Goal: Information Seeking & Learning: Find specific fact

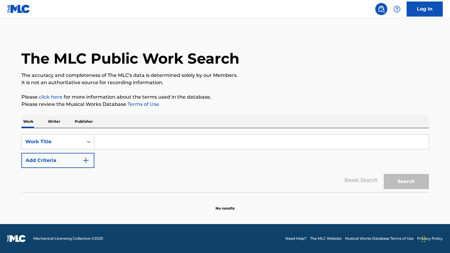
click at [143, 138] on input "Search Form" at bounding box center [261, 141] width 334 height 14
type input "rejoice"
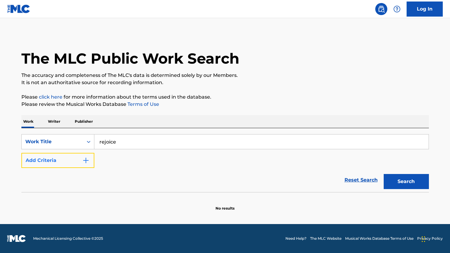
click at [88, 159] on img "Search Form" at bounding box center [85, 160] width 7 height 7
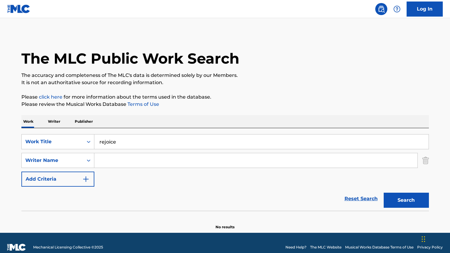
click at [129, 161] on input "Search Form" at bounding box center [255, 160] width 323 height 14
type input "[PERSON_NAME]"
click at [384, 193] on button "Search" at bounding box center [406, 200] width 45 height 15
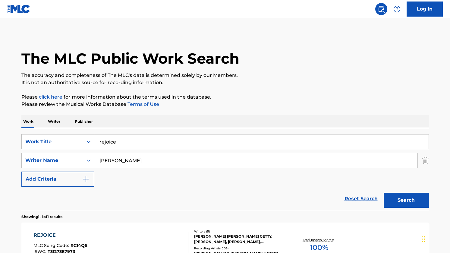
scroll to position [75, 0]
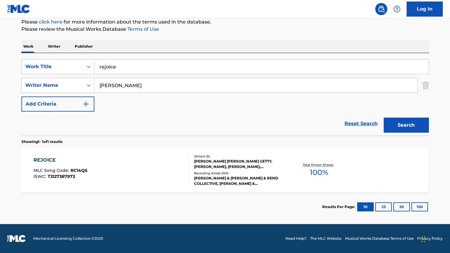
click at [39, 159] on div "REJOICE" at bounding box center [60, 159] width 54 height 7
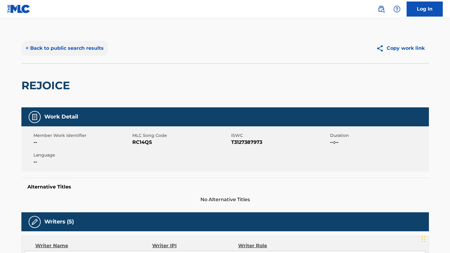
click at [86, 48] on button "< Back to public search results" at bounding box center [64, 48] width 86 height 15
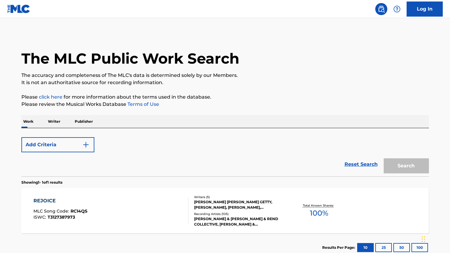
scroll to position [41, 0]
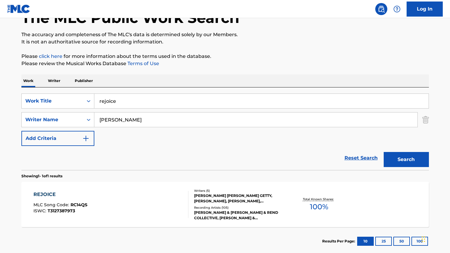
click at [139, 106] on input "rejoice" at bounding box center [261, 101] width 334 height 14
type input "he will hold me fast"
click at [132, 114] on input "[PERSON_NAME]" at bounding box center [255, 119] width 323 height 14
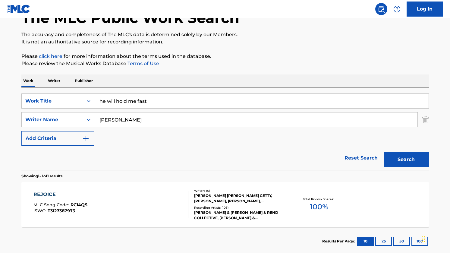
click at [132, 114] on input "[PERSON_NAME]" at bounding box center [255, 119] width 323 height 14
type input "[PERSON_NAME]"
click at [384, 152] on button "Search" at bounding box center [406, 159] width 45 height 15
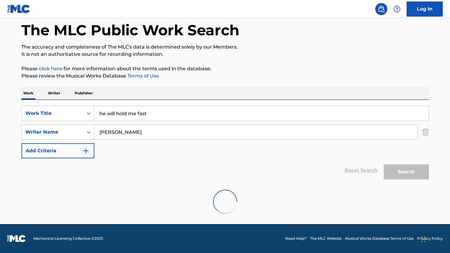
scroll to position [9, 0]
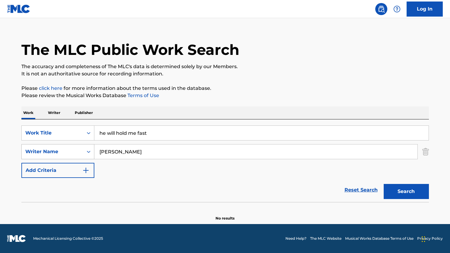
drag, startPoint x: 161, startPoint y: 149, endPoint x: 91, endPoint y: 150, distance: 69.9
click at [91, 150] on div "SearchWithCriteriab7099439-9744-40e2-9f60-cb50126a8457 Writer Name [PERSON_NAME]" at bounding box center [224, 151] width 407 height 15
click at [405, 196] on button "Search" at bounding box center [406, 191] width 45 height 15
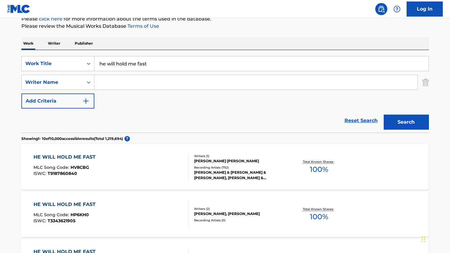
scroll to position [89, 0]
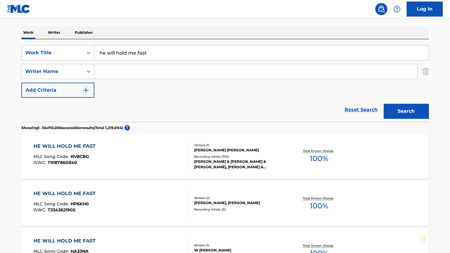
click at [93, 145] on div "HE WILL HOLD ME FAST" at bounding box center [65, 146] width 65 height 7
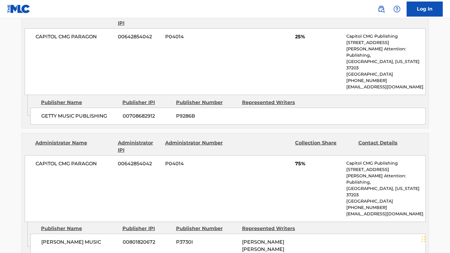
scroll to position [298, 0]
drag, startPoint x: 10, startPoint y: 129, endPoint x: 12, endPoint y: 185, distance: 55.8
click at [12, 185] on main "< Back to public search results Copy work link HE WILL HOLD ME FAST Work Detail…" at bounding box center [225, 143] width 450 height 847
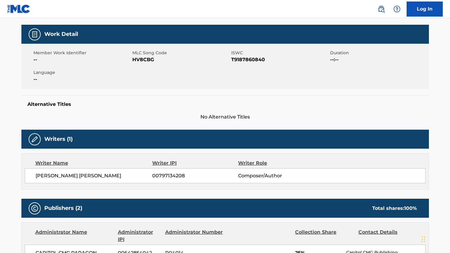
scroll to position [0, 0]
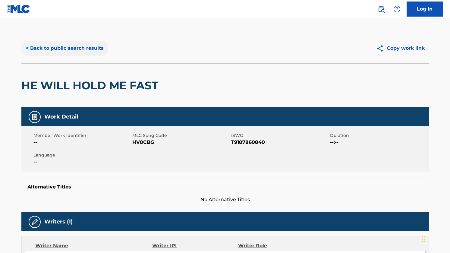
click at [94, 44] on button "< Back to public search results" at bounding box center [64, 48] width 86 height 15
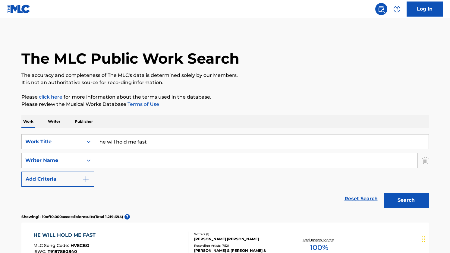
scroll to position [89, 0]
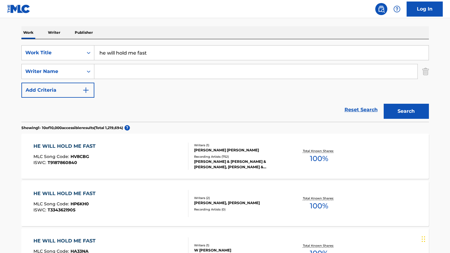
click at [162, 52] on input "he will hold me fast" at bounding box center [261, 53] width 334 height 14
type input "i need you more"
click at [154, 74] on input "Search Form" at bounding box center [255, 71] width 323 height 14
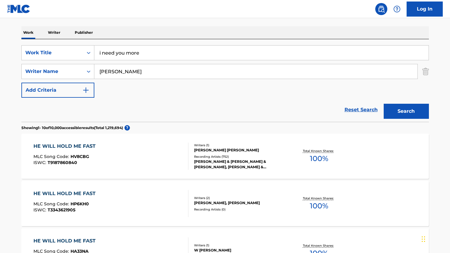
type input "[PERSON_NAME]"
click at [384, 104] on button "Search" at bounding box center [406, 111] width 45 height 15
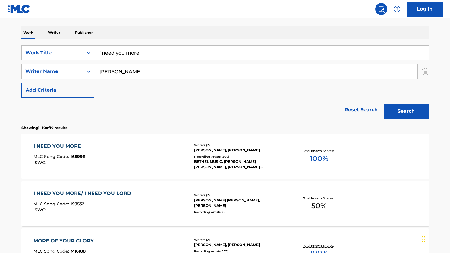
click at [68, 147] on div "I NEED YOU MORE" at bounding box center [59, 146] width 52 height 7
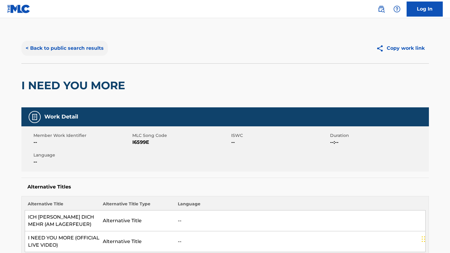
click at [85, 49] on button "< Back to public search results" at bounding box center [64, 48] width 86 height 15
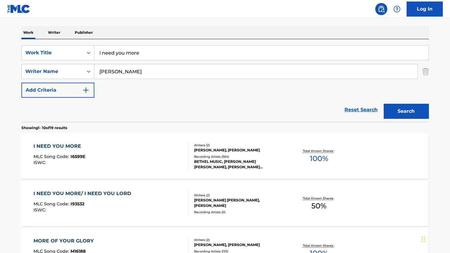
click at [143, 57] on input "i need you more" at bounding box center [261, 53] width 334 height 14
type input "I will wait for you"
click at [215, 67] on input "[PERSON_NAME]" at bounding box center [255, 71] width 323 height 14
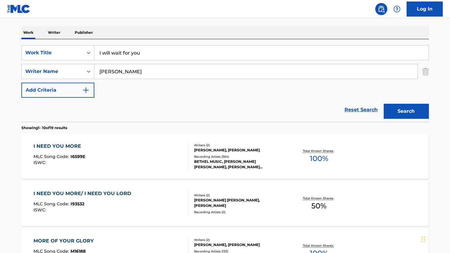
click at [215, 67] on input "[PERSON_NAME]" at bounding box center [255, 71] width 323 height 14
type input "g"
type input "[PERSON_NAME]"
click at [384, 104] on button "Search" at bounding box center [406, 111] width 45 height 15
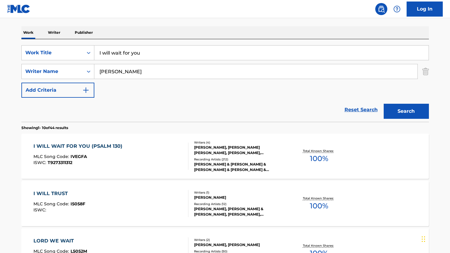
click at [109, 147] on div "I WILL WAIT FOR YOU (PSALM 130)" at bounding box center [79, 146] width 92 height 7
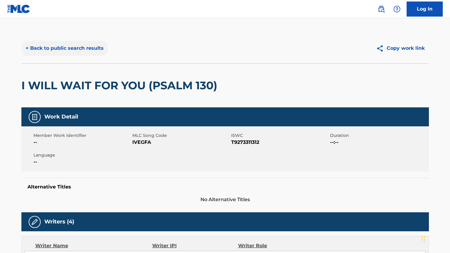
click at [88, 47] on button "< Back to public search results" at bounding box center [64, 48] width 86 height 15
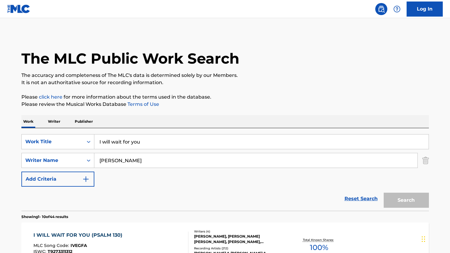
scroll to position [89, 0]
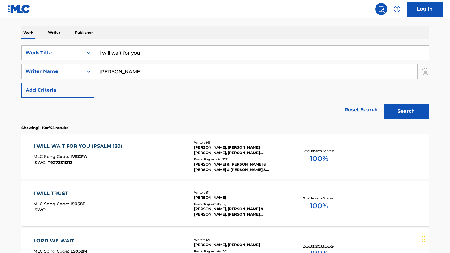
click at [143, 58] on input "I will wait for you" at bounding box center [261, 53] width 334 height 14
type input "my soul will wait"
click at [133, 71] on input "[PERSON_NAME]" at bounding box center [255, 71] width 323 height 14
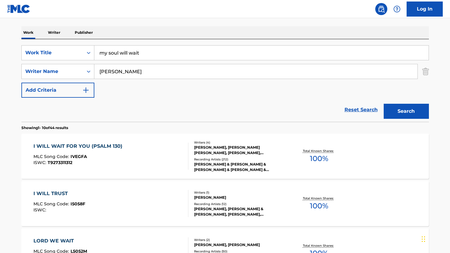
click at [133, 71] on input "[PERSON_NAME]" at bounding box center [255, 71] width 323 height 14
type input "[PERSON_NAME]"
click at [384, 104] on button "Search" at bounding box center [406, 111] width 45 height 15
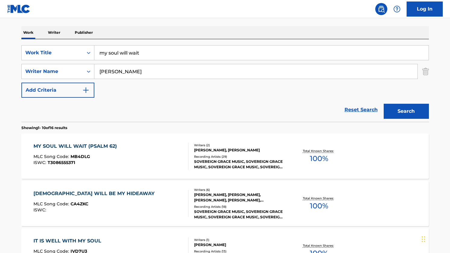
click at [97, 145] on div "MY SOUL WILL WAIT (PSALM 62)" at bounding box center [76, 146] width 86 height 7
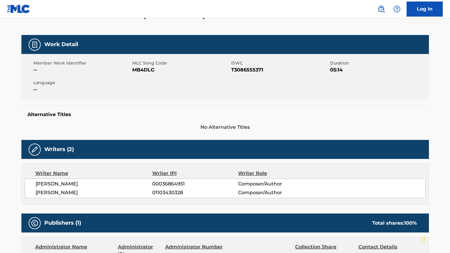
scroll to position [17, 0]
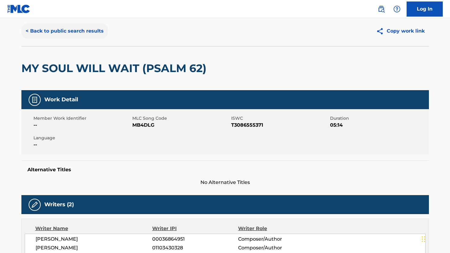
click at [77, 33] on button "< Back to public search results" at bounding box center [64, 31] width 86 height 15
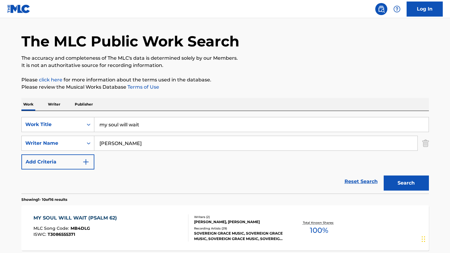
scroll to position [89, 0]
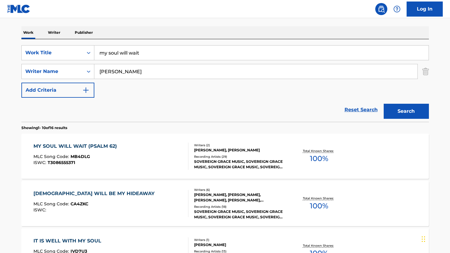
click at [147, 57] on input "my soul will wait" at bounding box center [261, 53] width 334 height 14
type input "no sweeter name"
click at [140, 71] on input "[PERSON_NAME]" at bounding box center [255, 71] width 323 height 14
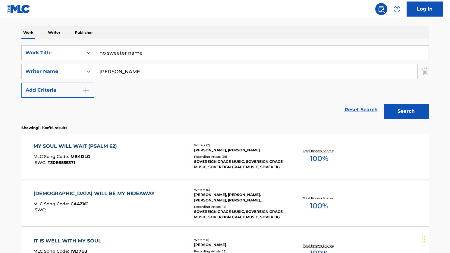
click at [140, 71] on input "[PERSON_NAME]" at bounding box center [255, 71] width 323 height 14
type input "[PERSON_NAME]"
click at [384, 104] on button "Search" at bounding box center [406, 111] width 45 height 15
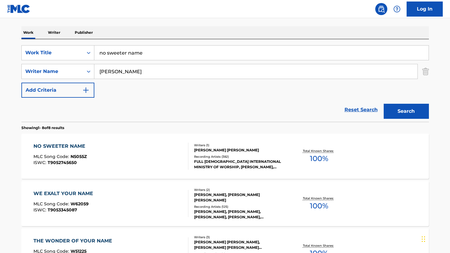
scroll to position [171, 0]
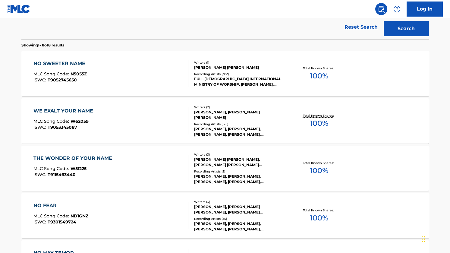
click at [68, 61] on div "NO SWEETER NAME" at bounding box center [60, 63] width 55 height 7
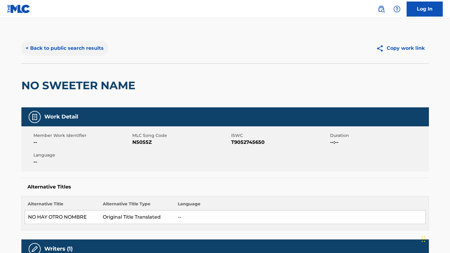
click at [79, 45] on button "< Back to public search results" at bounding box center [64, 48] width 86 height 15
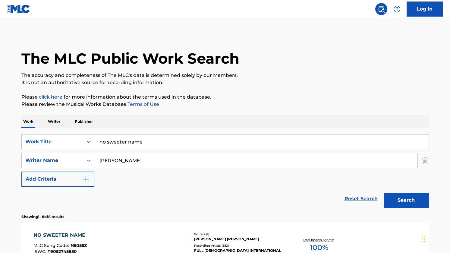
click at [148, 140] on input "no sweeter name" at bounding box center [261, 141] width 334 height 14
type input "o love that will not let me go"
click at [145, 157] on input "[PERSON_NAME]" at bounding box center [255, 160] width 323 height 14
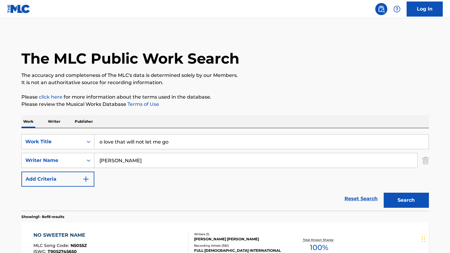
click at [145, 157] on input "[PERSON_NAME]" at bounding box center [255, 160] width 323 height 14
click at [395, 204] on button "Search" at bounding box center [406, 200] width 45 height 15
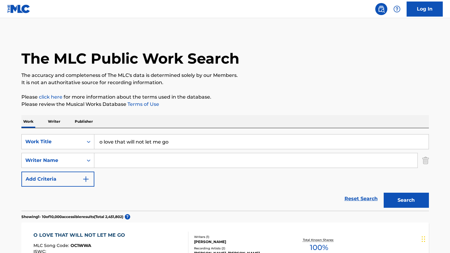
click at [180, 160] on input "Search Form" at bounding box center [255, 160] width 323 height 14
type input "[PERSON_NAME]"
click at [384, 193] on button "Search" at bounding box center [406, 200] width 45 height 15
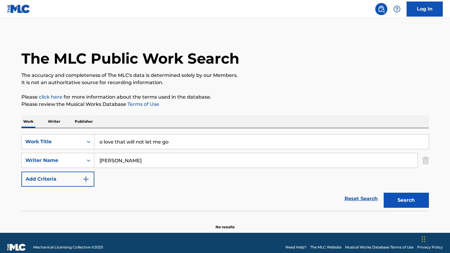
scroll to position [9, 0]
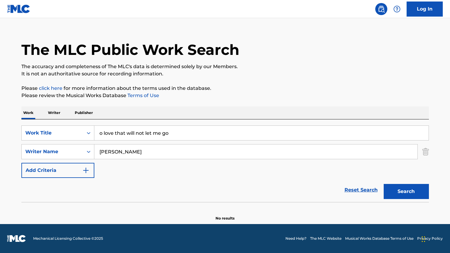
click at [174, 150] on input "[PERSON_NAME]" at bounding box center [255, 151] width 323 height 14
